Goal: Task Accomplishment & Management: Manage account settings

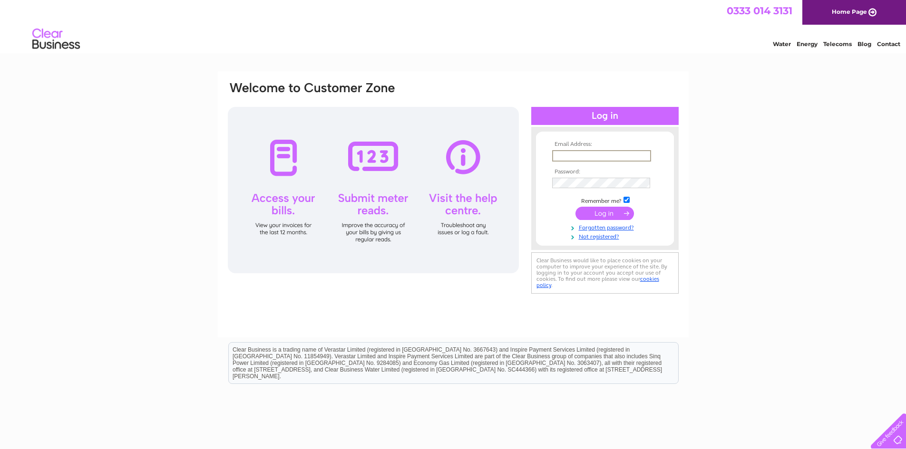
click at [563, 152] on input "text" at bounding box center [601, 155] width 99 height 11
type input "[EMAIL_ADDRESS][DOMAIN_NAME]"
click at [607, 226] on link "Forgotten password?" at bounding box center [606, 226] width 108 height 9
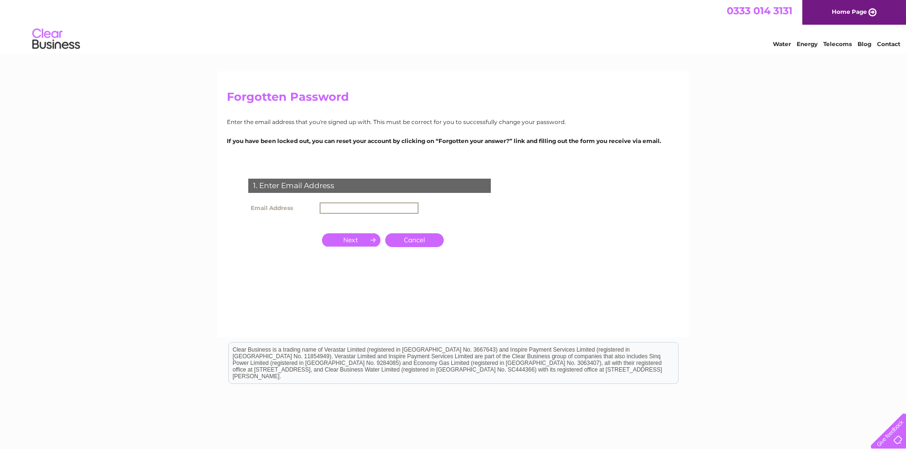
click at [350, 210] on input "text" at bounding box center [369, 208] width 99 height 11
type input "[EMAIL_ADDRESS][DOMAIN_NAME]"
click at [354, 237] on input "button" at bounding box center [351, 239] width 59 height 13
